Goal: Task Accomplishment & Management: Manage account settings

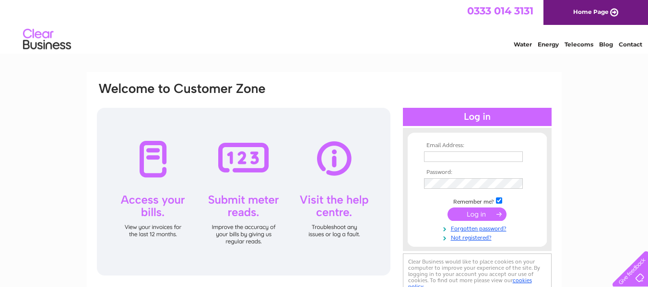
type input "gilmourahrm@gmail.com"
click at [460, 212] on input "submit" at bounding box center [476, 214] width 59 height 13
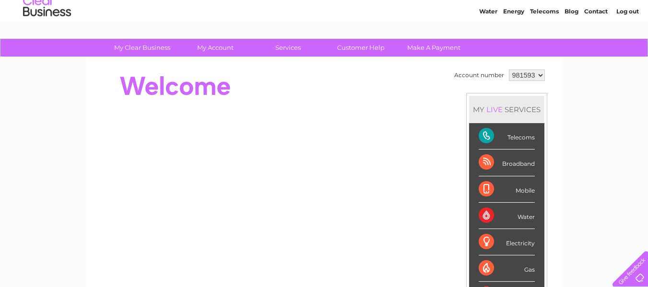
scroll to position [48, 0]
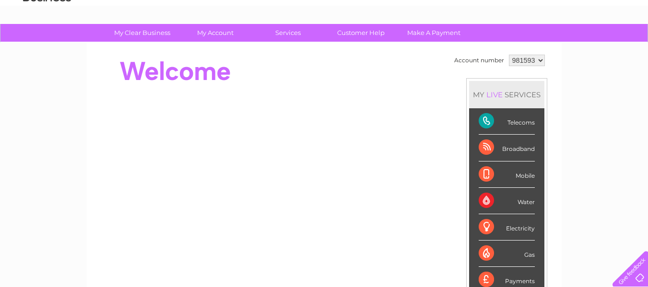
click at [484, 154] on div "Broadband" at bounding box center [507, 148] width 56 height 26
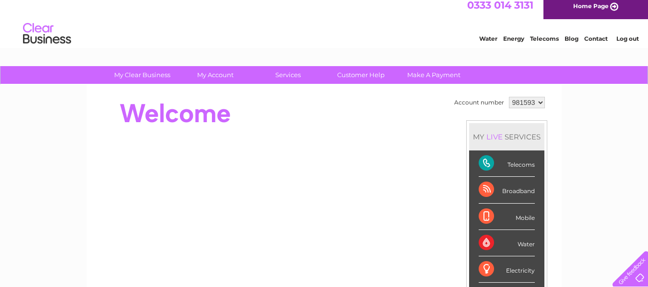
scroll to position [0, 0]
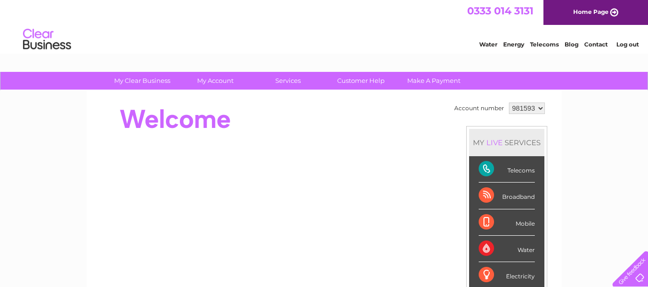
click at [527, 108] on select "981593" at bounding box center [527, 109] width 36 height 12
click at [527, 109] on select "981593" at bounding box center [527, 109] width 36 height 12
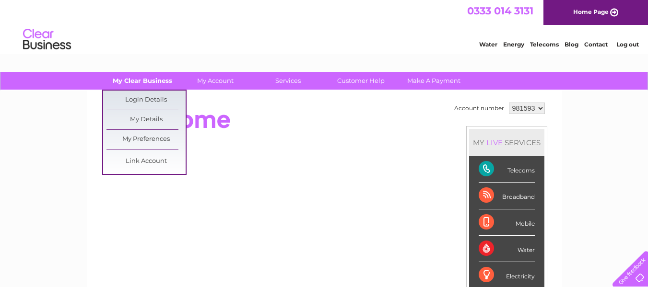
click at [131, 78] on link "My Clear Business" at bounding box center [142, 81] width 79 height 18
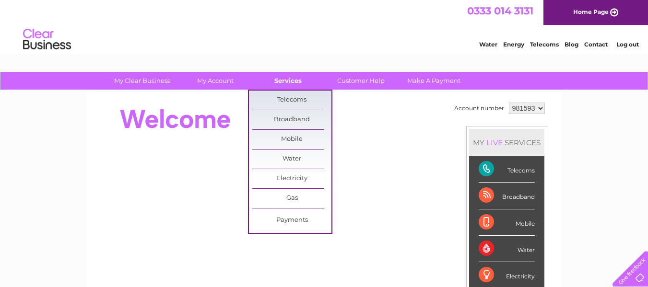
click at [290, 81] on link "Services" at bounding box center [287, 81] width 79 height 18
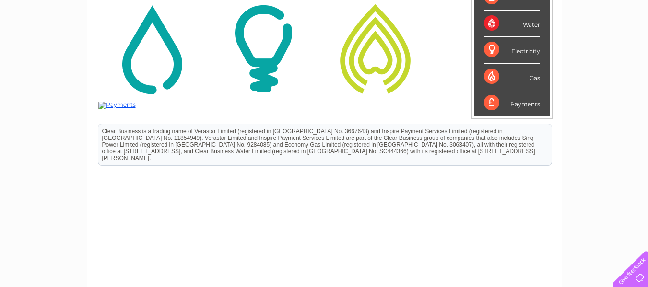
scroll to position [240, 0]
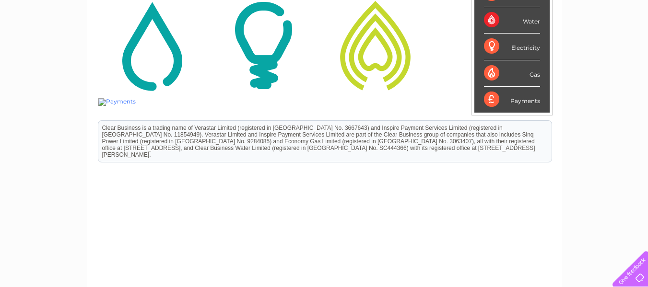
click at [109, 102] on img at bounding box center [116, 102] width 37 height 8
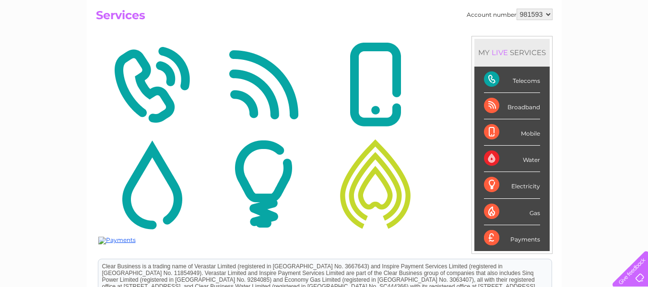
scroll to position [53, 0]
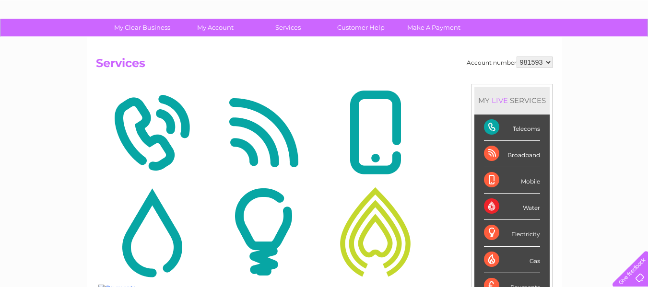
click at [156, 136] on img at bounding box center [151, 132] width 107 height 93
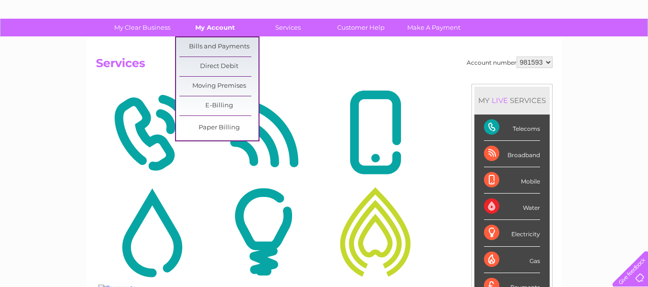
click at [215, 26] on link "My Account" at bounding box center [215, 28] width 79 height 18
click at [227, 65] on link "Direct Debit" at bounding box center [218, 66] width 79 height 19
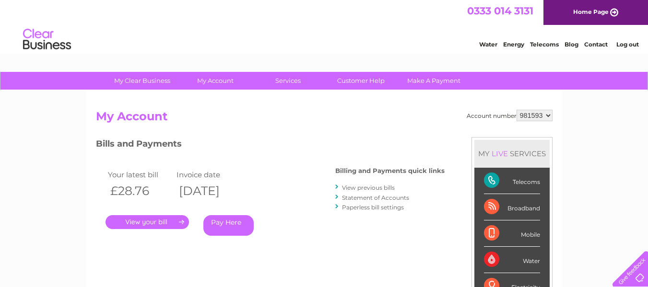
click at [137, 220] on link "." at bounding box center [147, 222] width 83 height 14
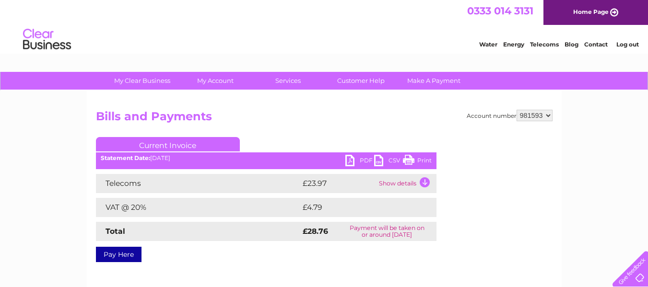
click at [351, 161] on link "PDF" at bounding box center [359, 162] width 29 height 14
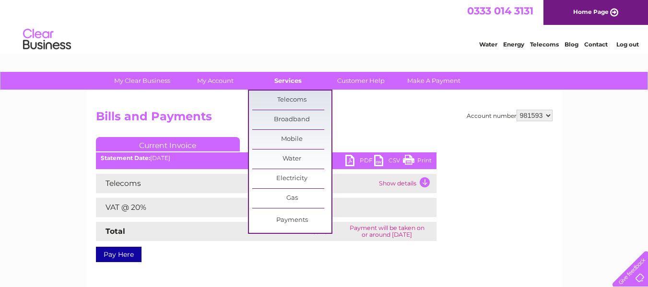
click at [289, 76] on link "Services" at bounding box center [287, 81] width 79 height 18
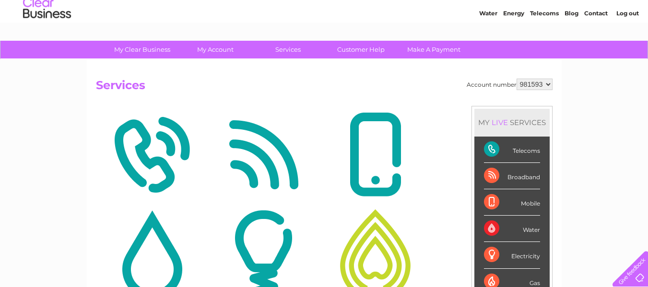
scroll to position [96, 0]
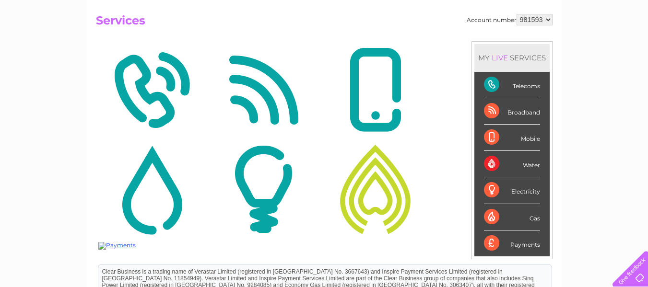
click at [267, 104] on img at bounding box center [263, 90] width 107 height 93
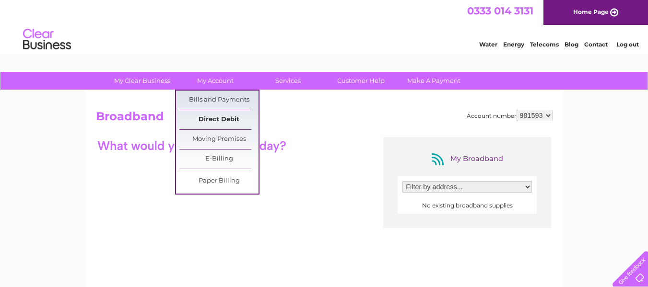
click at [214, 118] on link "Direct Debit" at bounding box center [218, 119] width 79 height 19
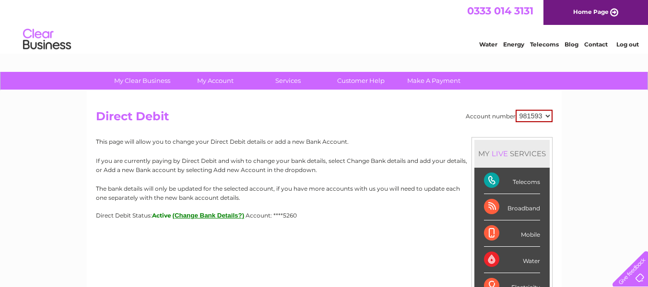
click at [489, 209] on div "Broadband" at bounding box center [512, 207] width 56 height 26
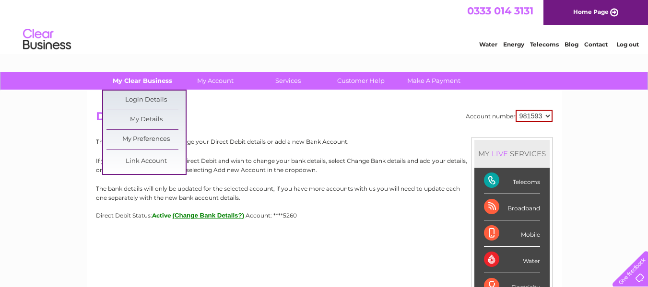
click at [132, 80] on link "My Clear Business" at bounding box center [142, 81] width 79 height 18
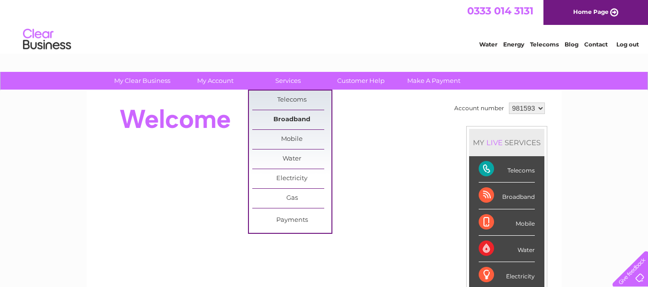
click at [289, 120] on link "Broadband" at bounding box center [291, 119] width 79 height 19
